Goal: Information Seeking & Learning: Find specific fact

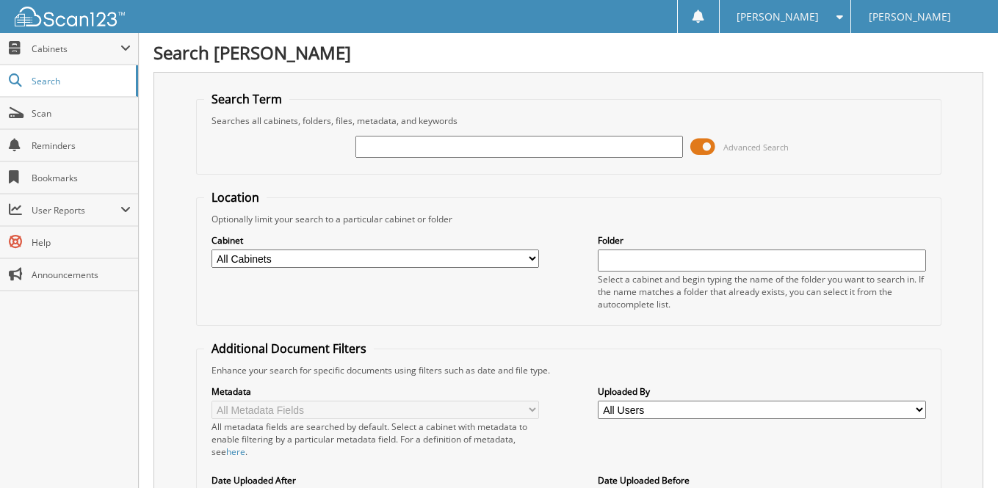
click at [374, 143] on input "text" at bounding box center [519, 147] width 328 height 22
type input "332114"
